Goal: Task Accomplishment & Management: Manage account settings

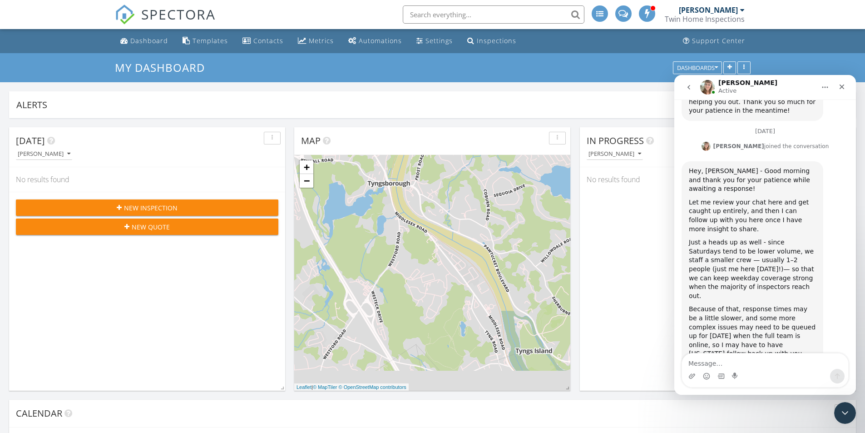
scroll to position [2884, 0]
click at [846, 89] on div "Close" at bounding box center [842, 87] width 16 height 16
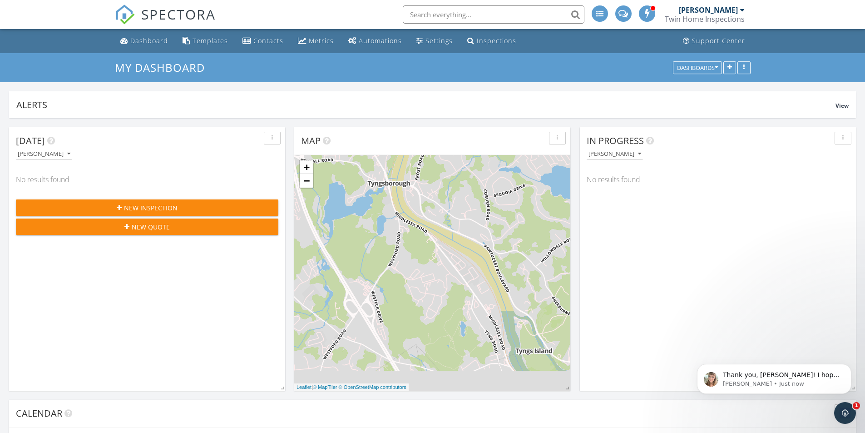
scroll to position [2911, 0]
click at [826, 395] on body "Thank you, Timothy! I hope you do as well! Chelsey • 9m ago" at bounding box center [774, 376] width 174 height 56
click at [825, 385] on p "Chelsey • 9m ago" at bounding box center [781, 384] width 117 height 8
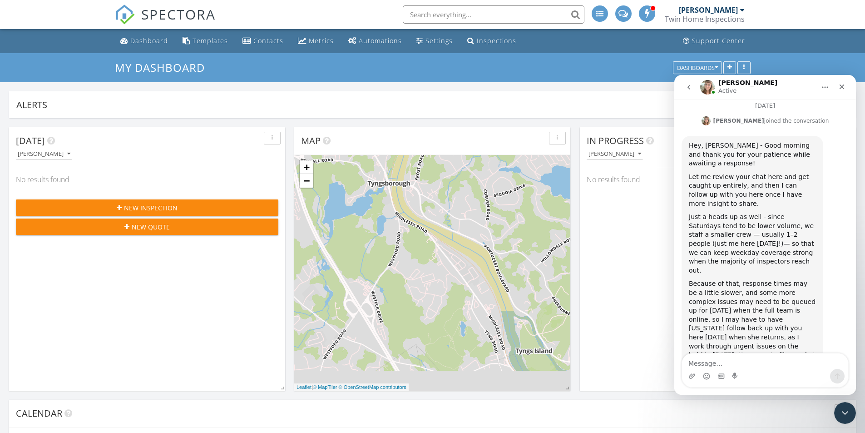
scroll to position [2926, 0]
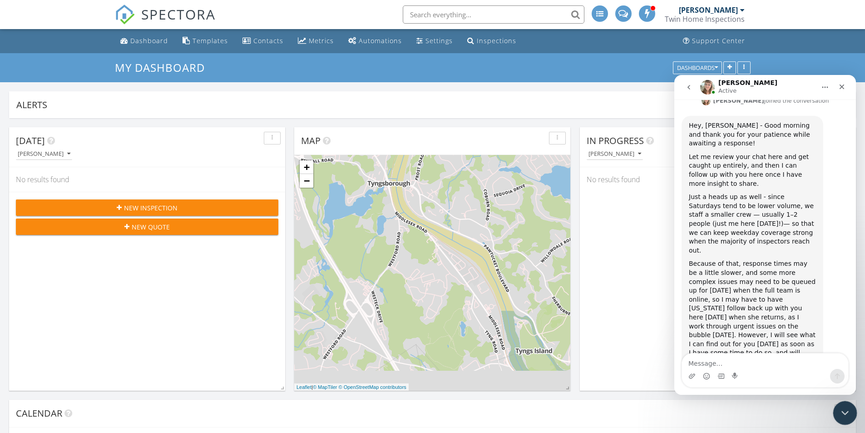
click at [846, 415] on icon "Close Intercom Messenger" at bounding box center [843, 411] width 11 height 11
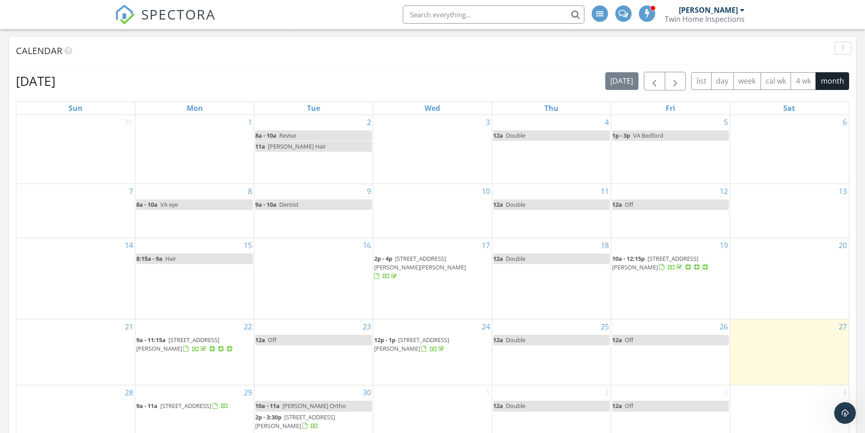
scroll to position [590, 0]
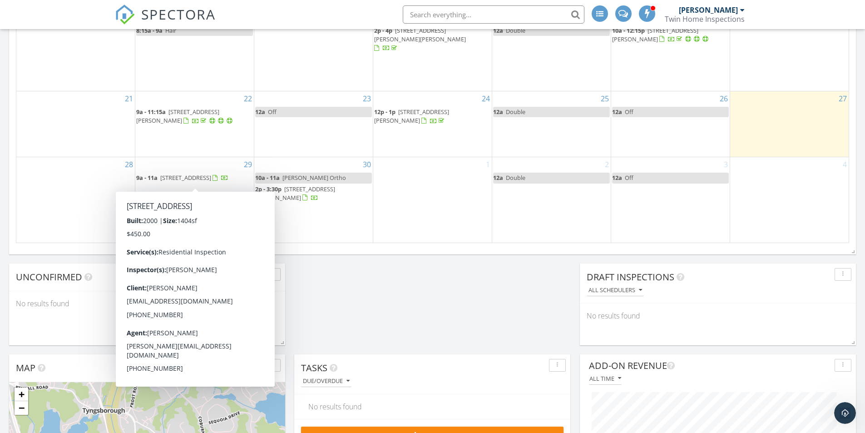
click at [189, 174] on span "32 Country Ln, Fremont 03044" at bounding box center [185, 177] width 51 height 8
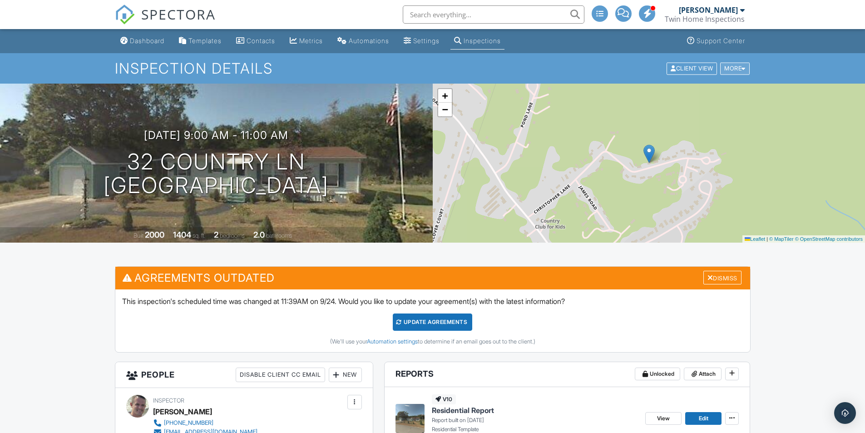
click at [745, 70] on div at bounding box center [743, 68] width 4 height 6
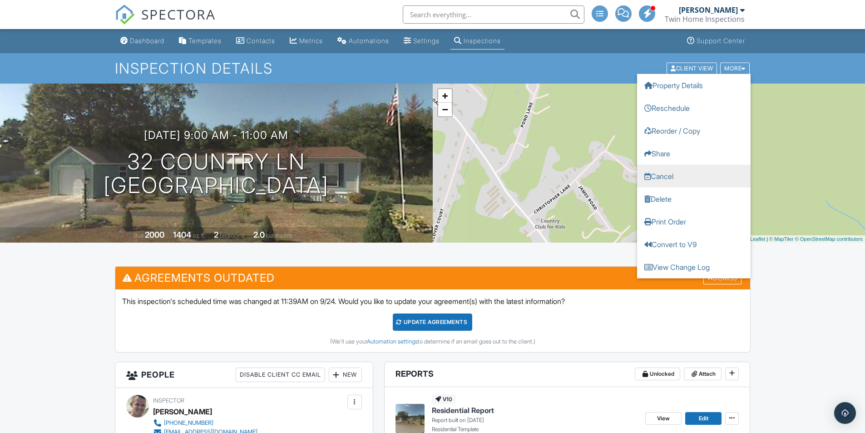
click at [676, 173] on link "Cancel" at bounding box center [694, 175] width 114 height 23
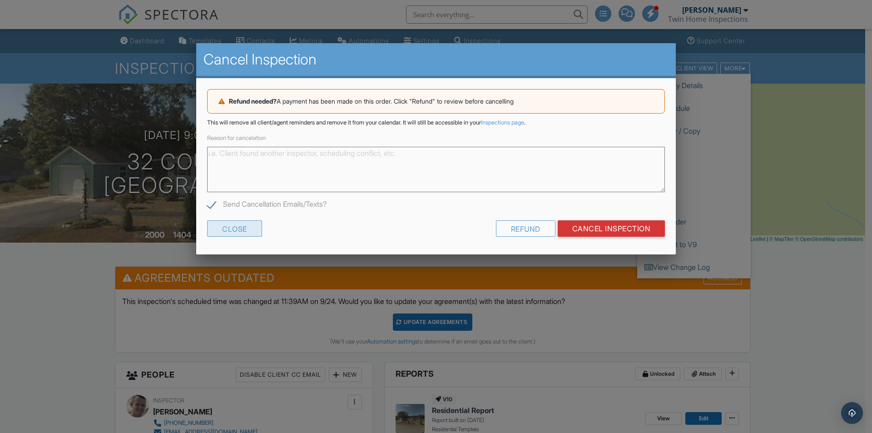
click at [244, 233] on div "Close" at bounding box center [234, 228] width 55 height 16
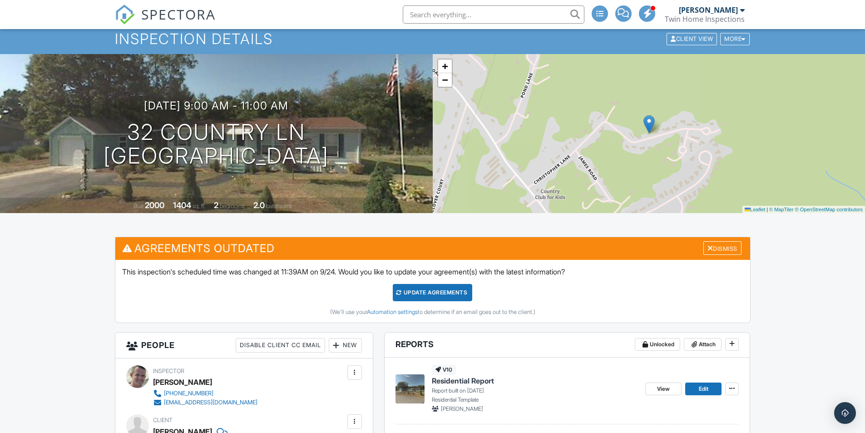
scroll to position [45, 0]
